Goal: Task Accomplishment & Management: Manage account settings

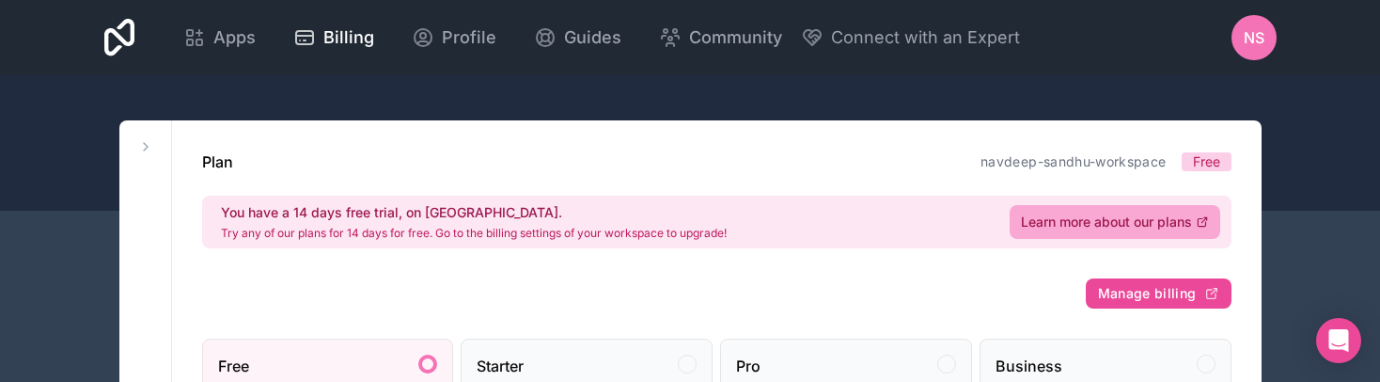
click at [114, 45] on icon at bounding box center [119, 38] width 31 height 38
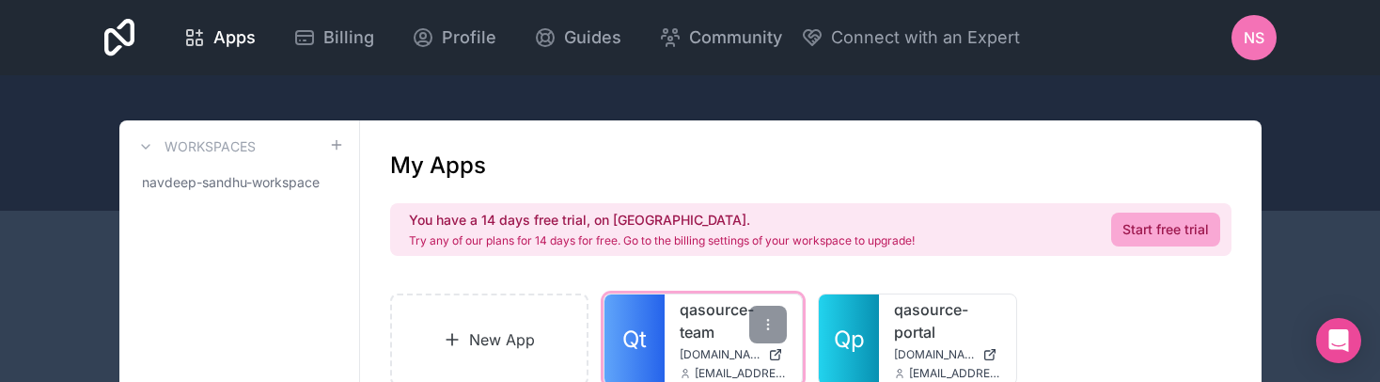
click at [729, 344] on div "qasource-team qasource-team.noloco.co nsinghsandhu@qasource.com" at bounding box center [733, 339] width 137 height 90
click at [689, 337] on link "qasource-team" at bounding box center [733, 320] width 107 height 45
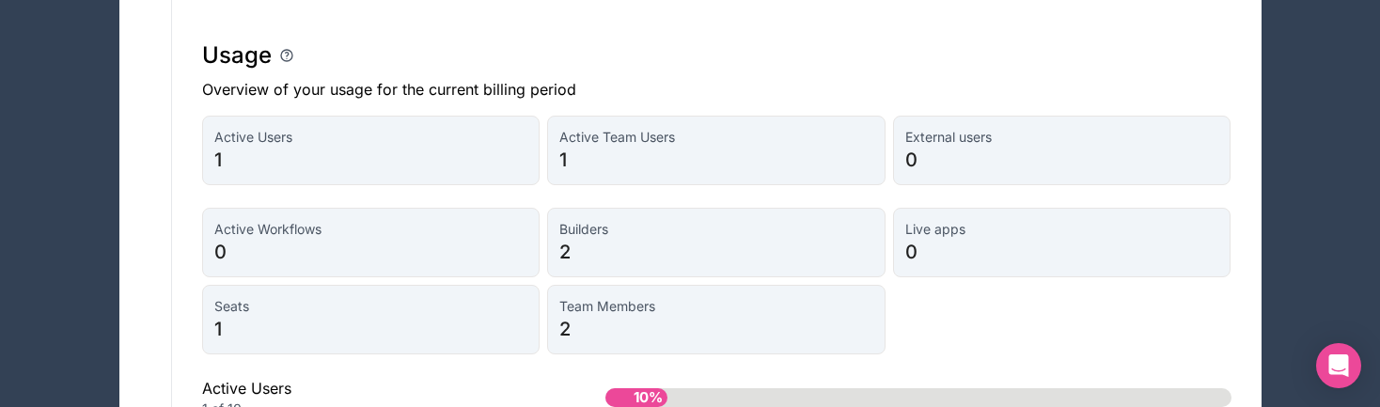
scroll to position [1191, 0]
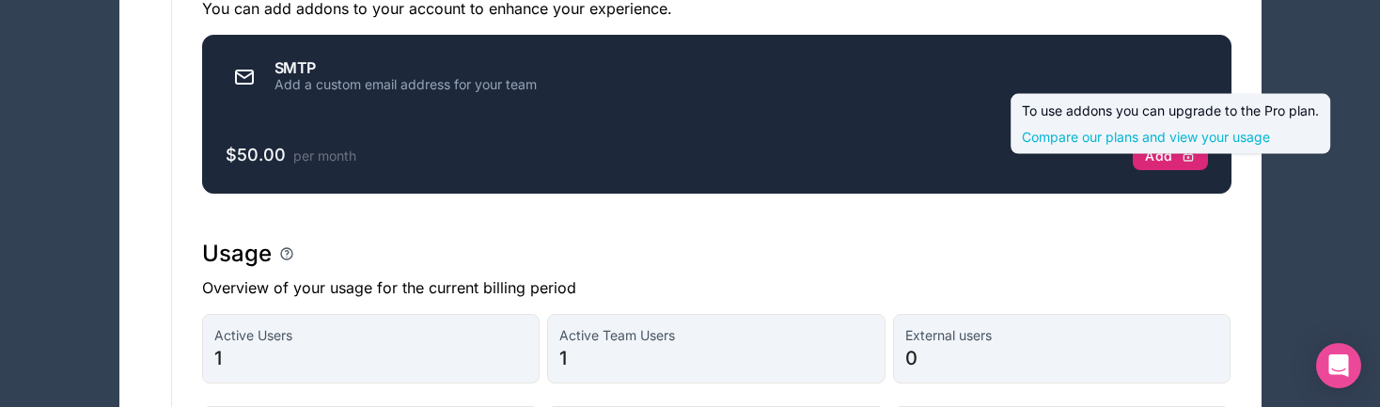
click at [1161, 171] on button "Add" at bounding box center [1170, 156] width 74 height 30
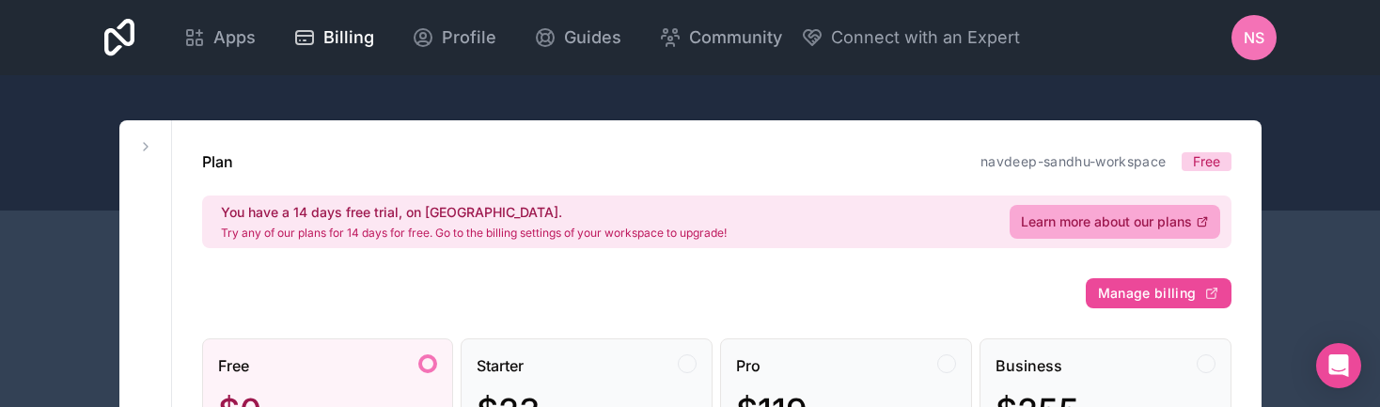
click at [135, 38] on link at bounding box center [119, 37] width 31 height 45
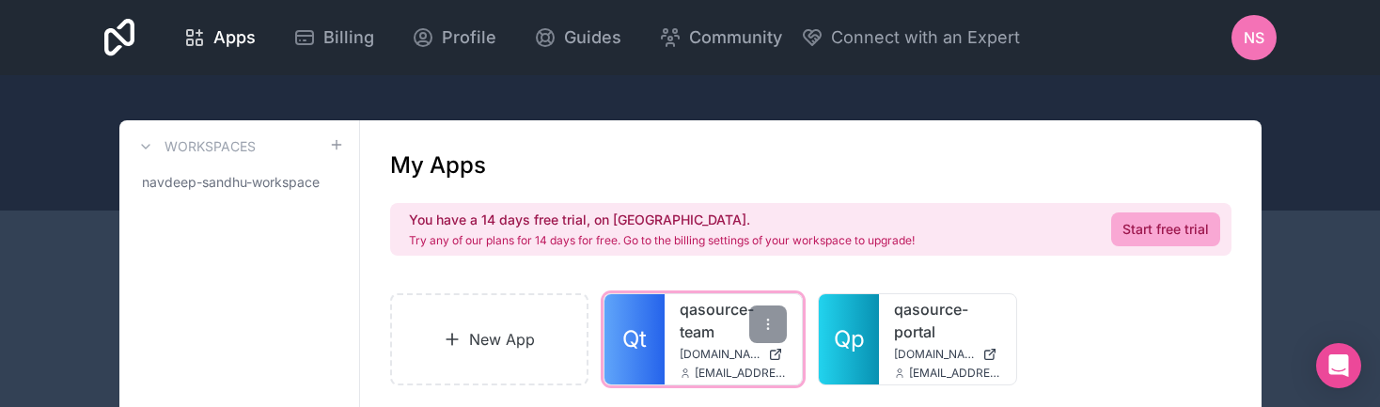
click at [733, 342] on link "qasource-team" at bounding box center [733, 320] width 107 height 45
